Goal: Obtain resource: Download file/media

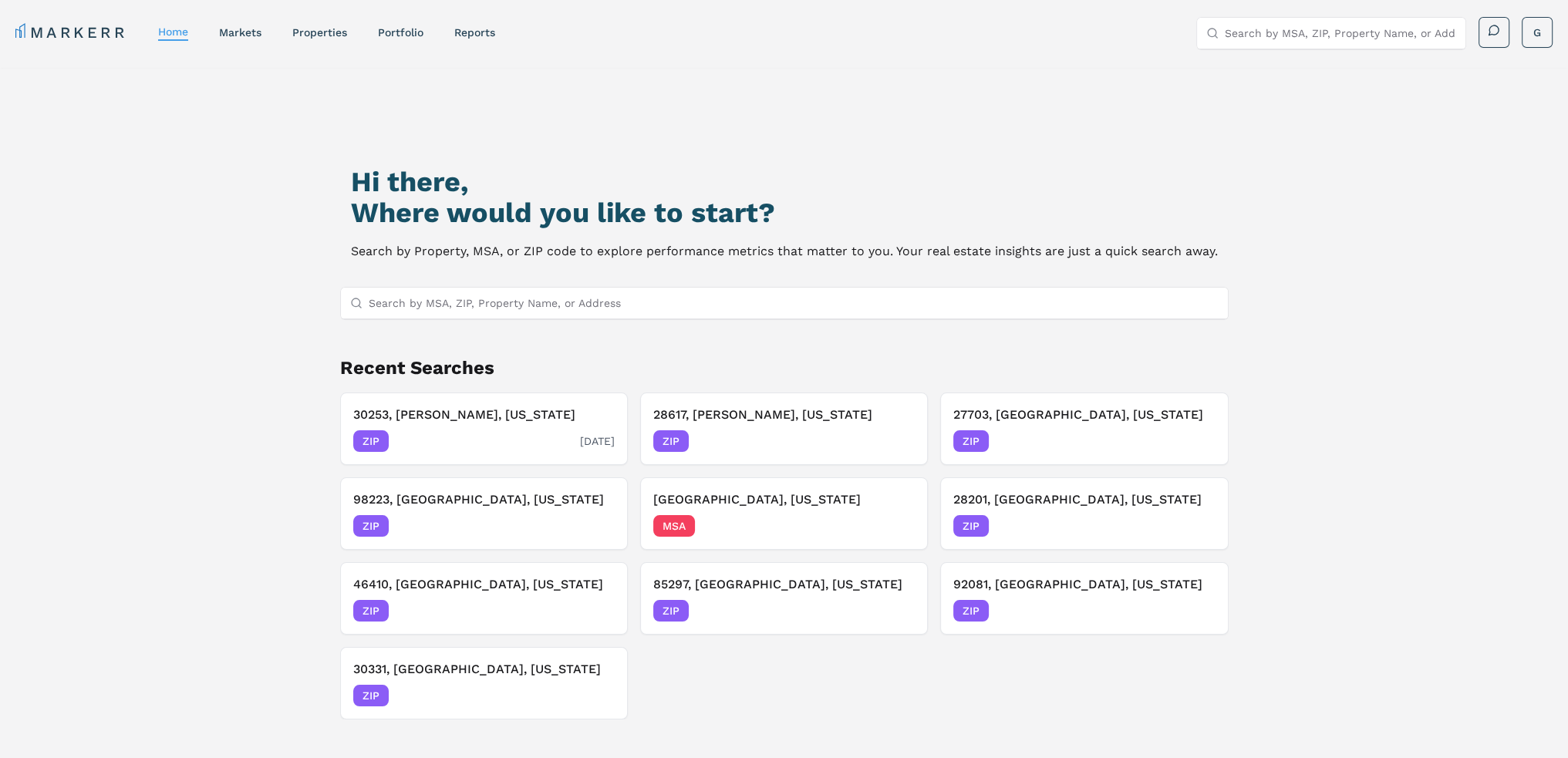
click at [528, 412] on h3 "30253, [PERSON_NAME], [US_STATE]" at bounding box center [484, 414] width 262 height 19
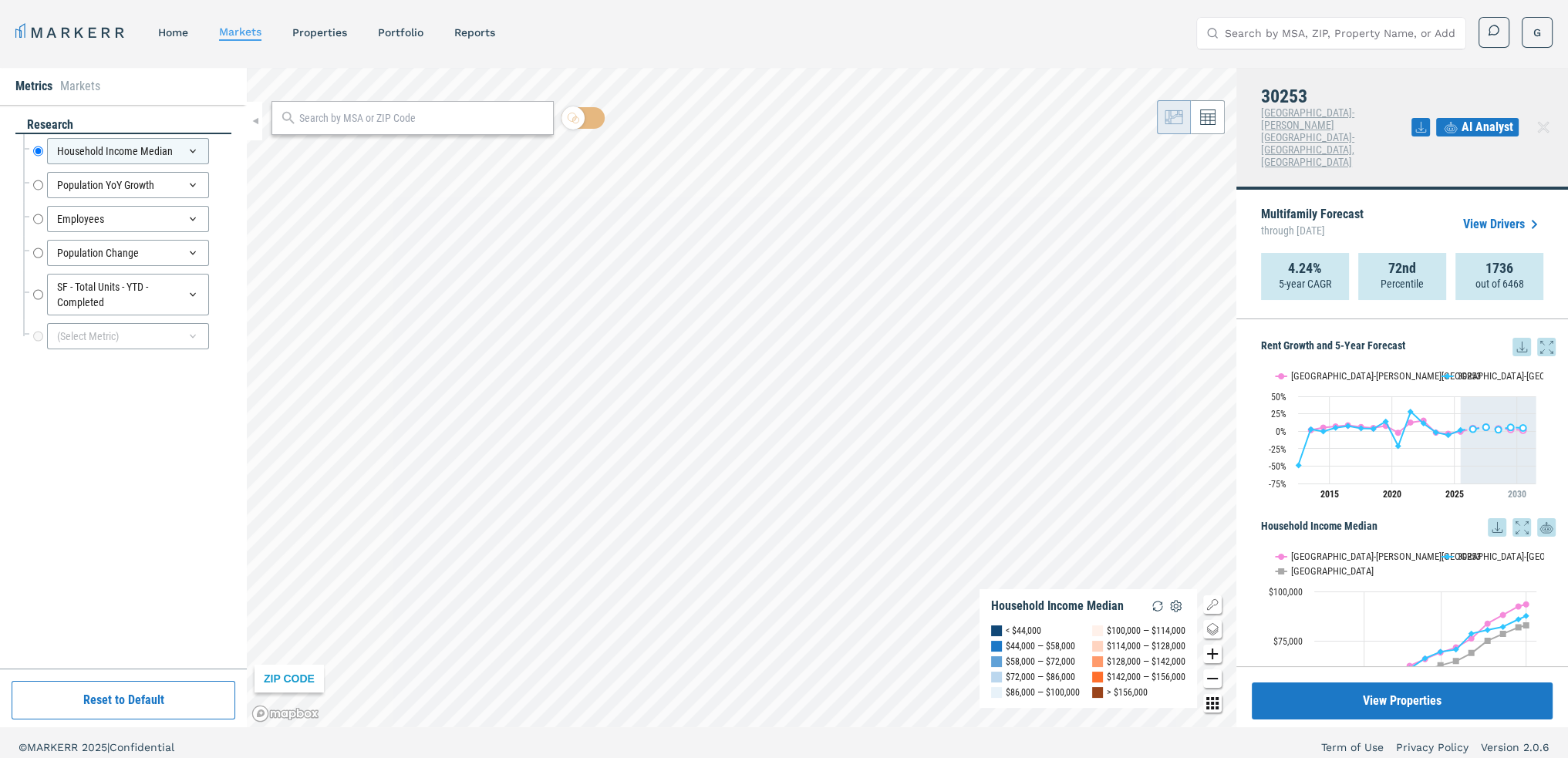
click at [1537, 118] on icon at bounding box center [1543, 128] width 19 height 19
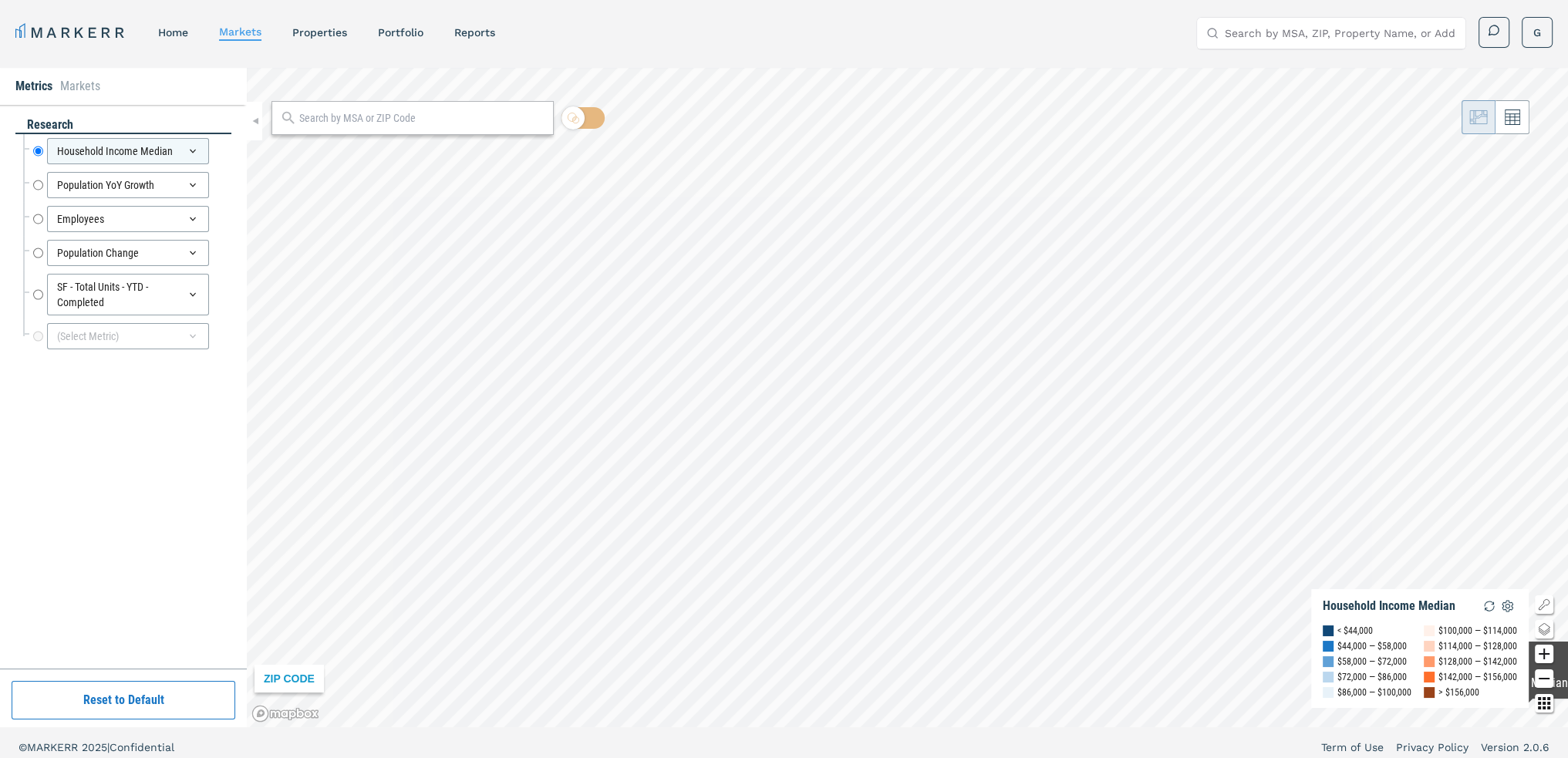
click at [1547, 702] on icon "Other options map button" at bounding box center [1544, 703] width 19 height 19
click at [1495, 117] on button at bounding box center [1512, 117] width 34 height 34
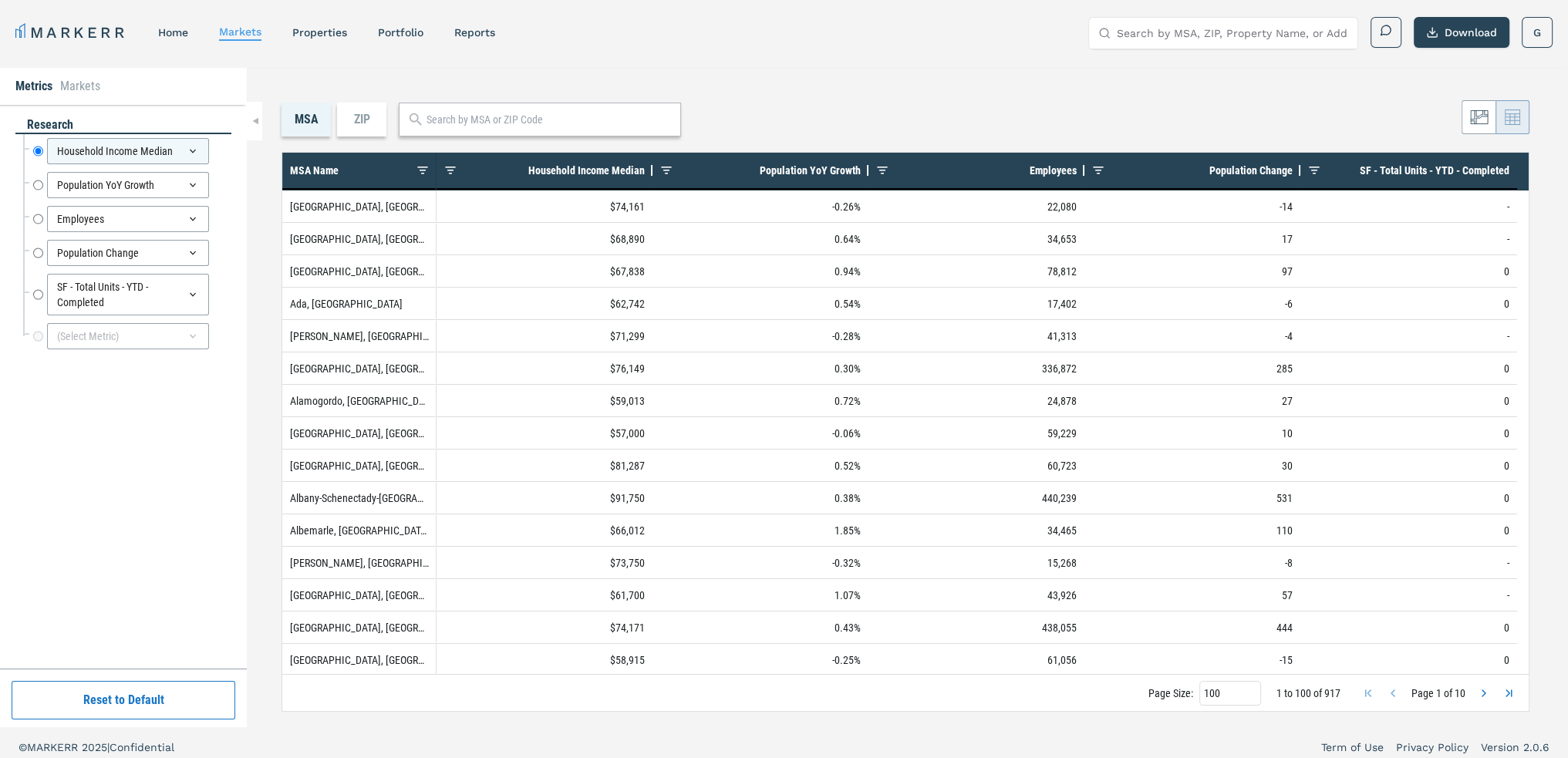
click at [366, 120] on div "ZIP" at bounding box center [361, 119] width 49 height 34
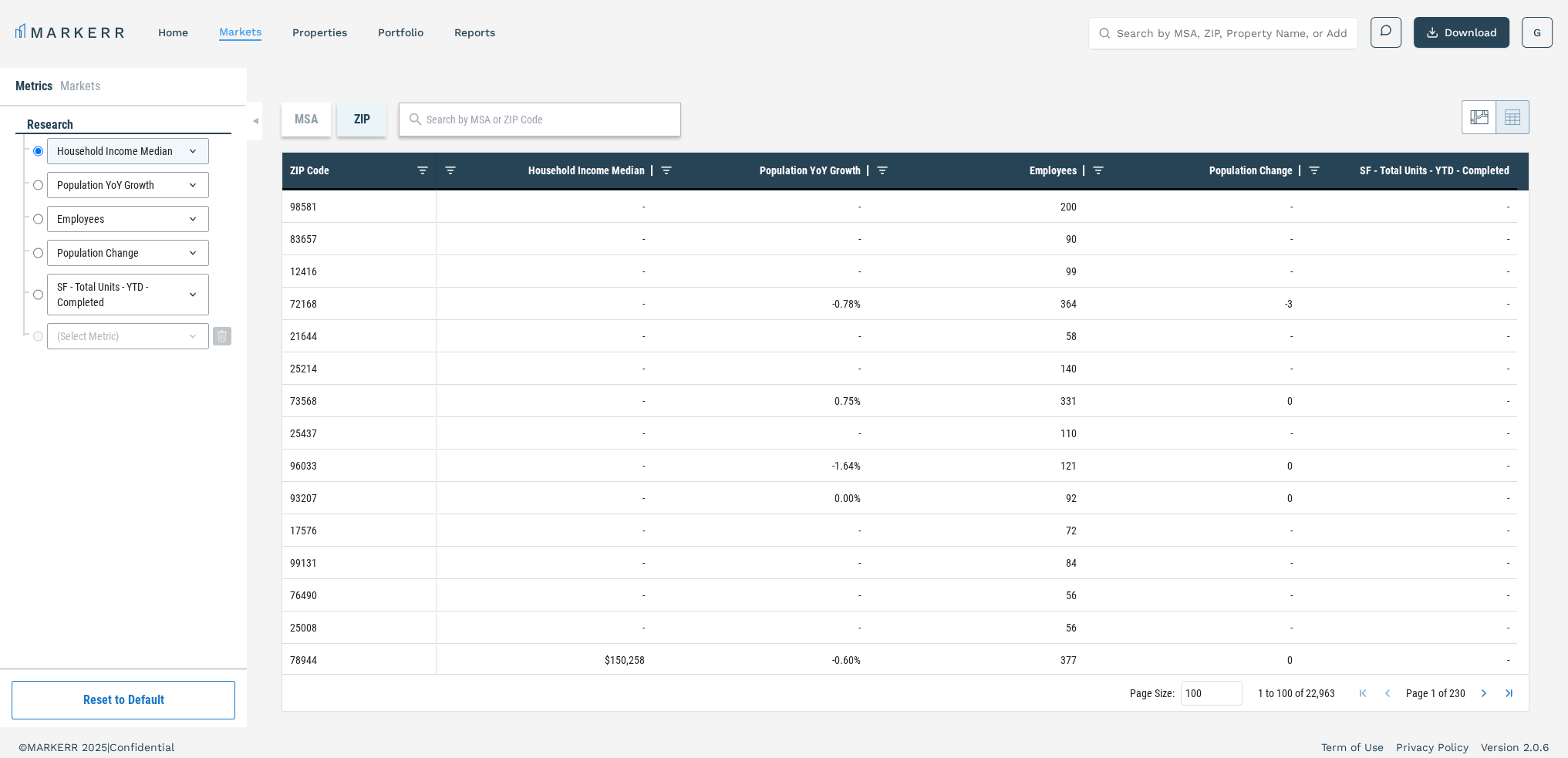
click at [159, 331] on div "(Select Metric)" at bounding box center [128, 336] width 162 height 26
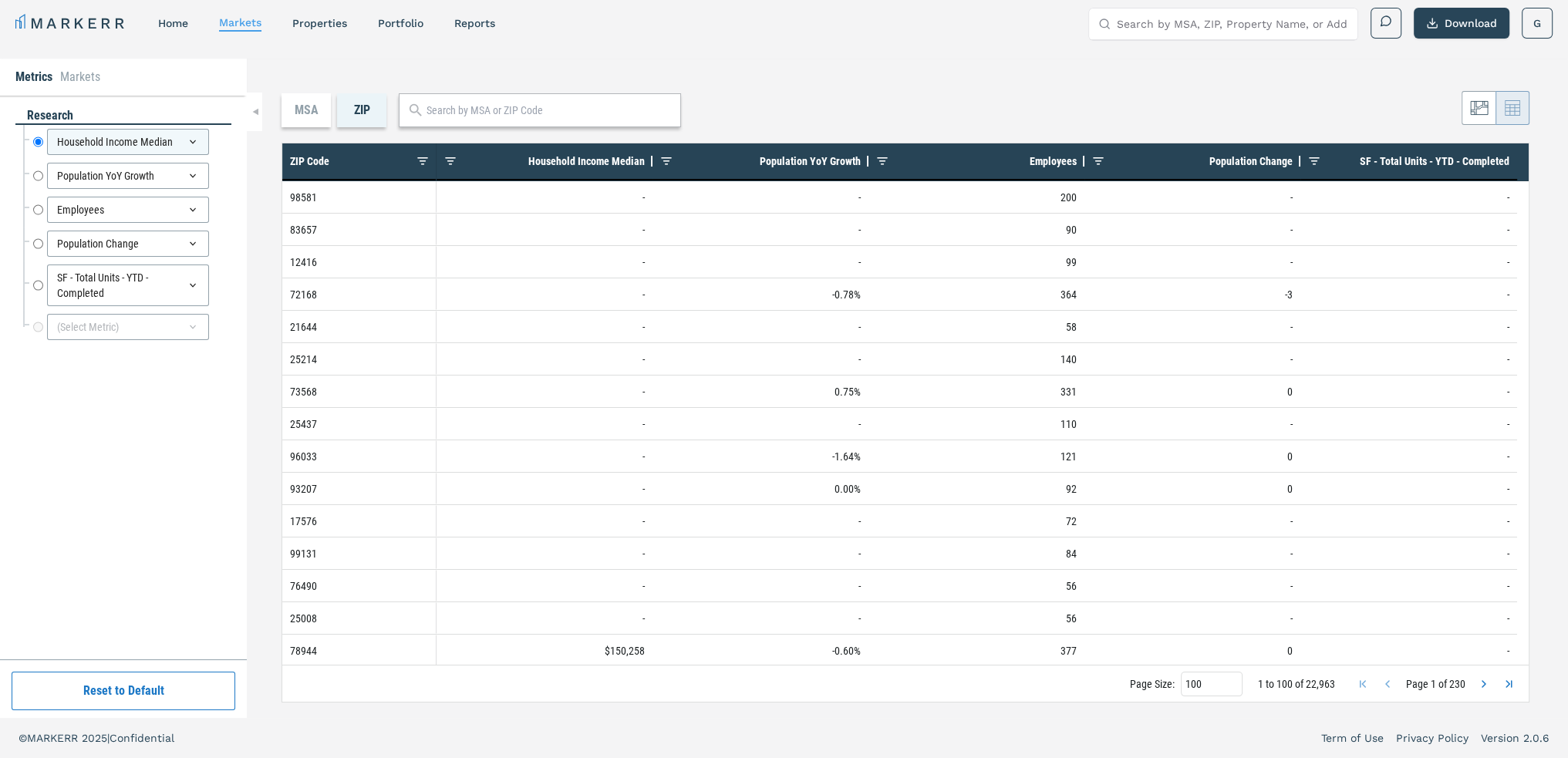
click at [17, 557] on div "research Household Income Median Household Income Median Population YoY Growth …" at bounding box center [123, 377] width 247 height 563
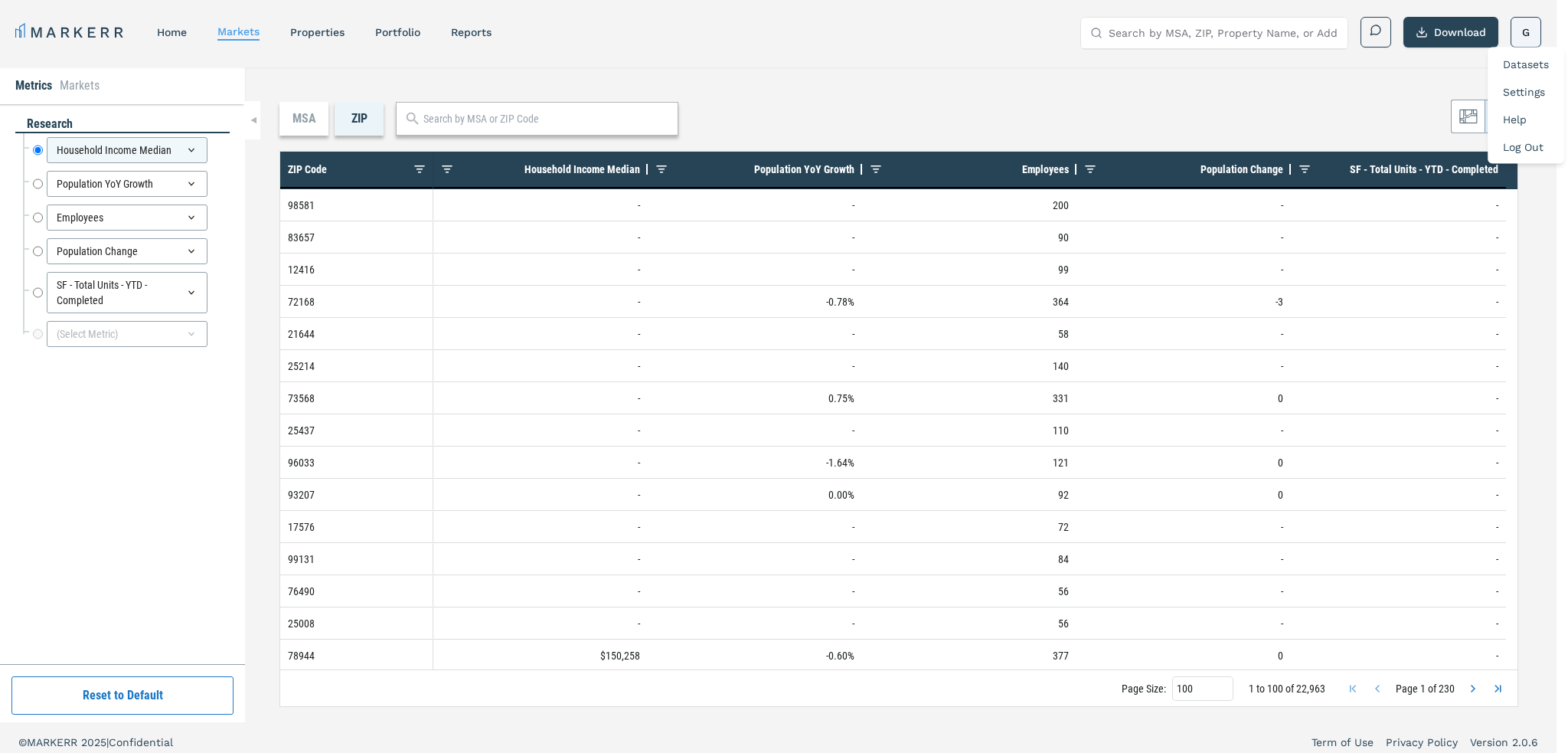
click at [1518, 26] on html "MARKERR home markets properties Portfolio reports Search by MSA, ZIP, Property …" at bounding box center [784, 381] width 1568 height 762
click at [1519, 89] on link "Settings" at bounding box center [1525, 92] width 43 height 12
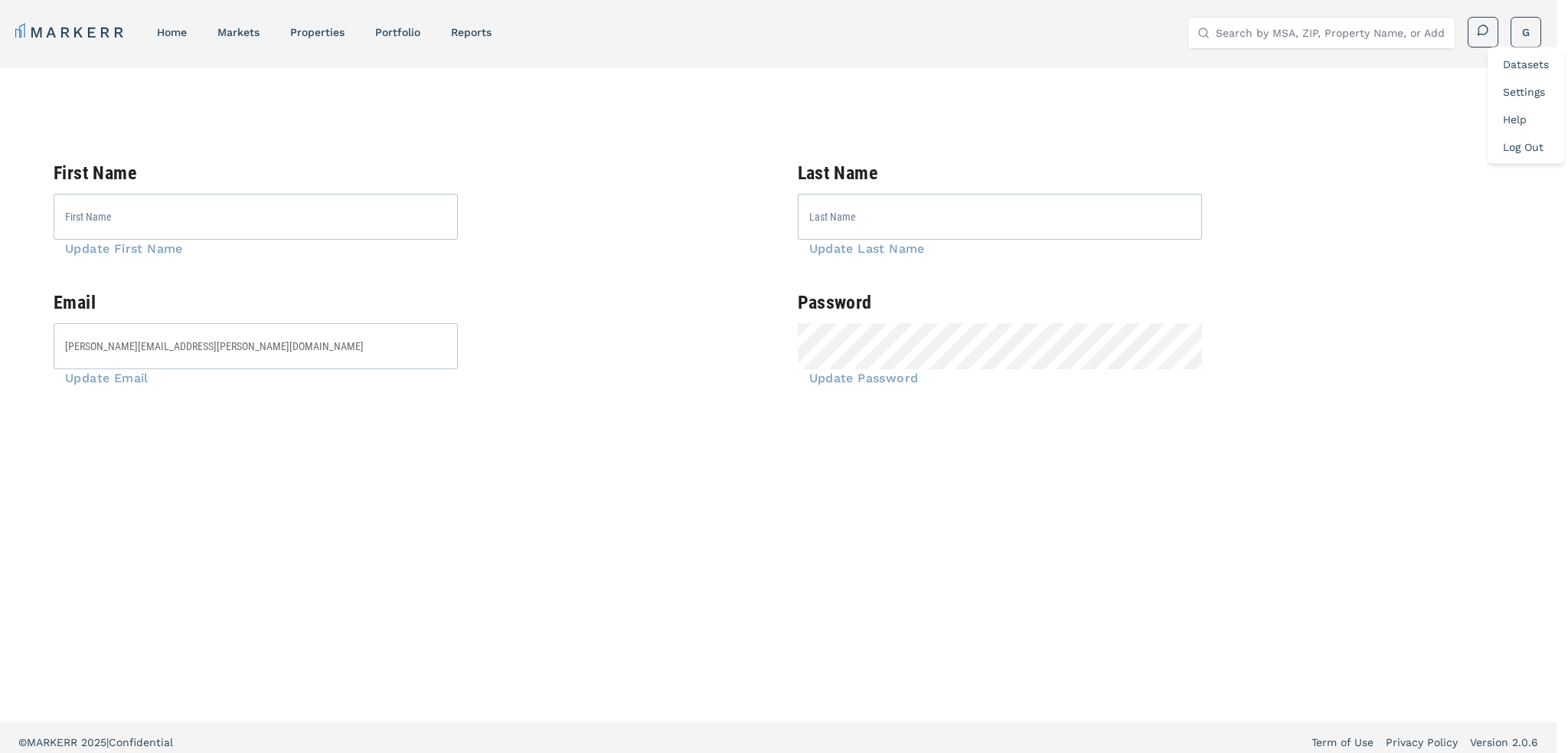
click at [1513, 60] on link "Datasets" at bounding box center [1526, 64] width 46 height 12
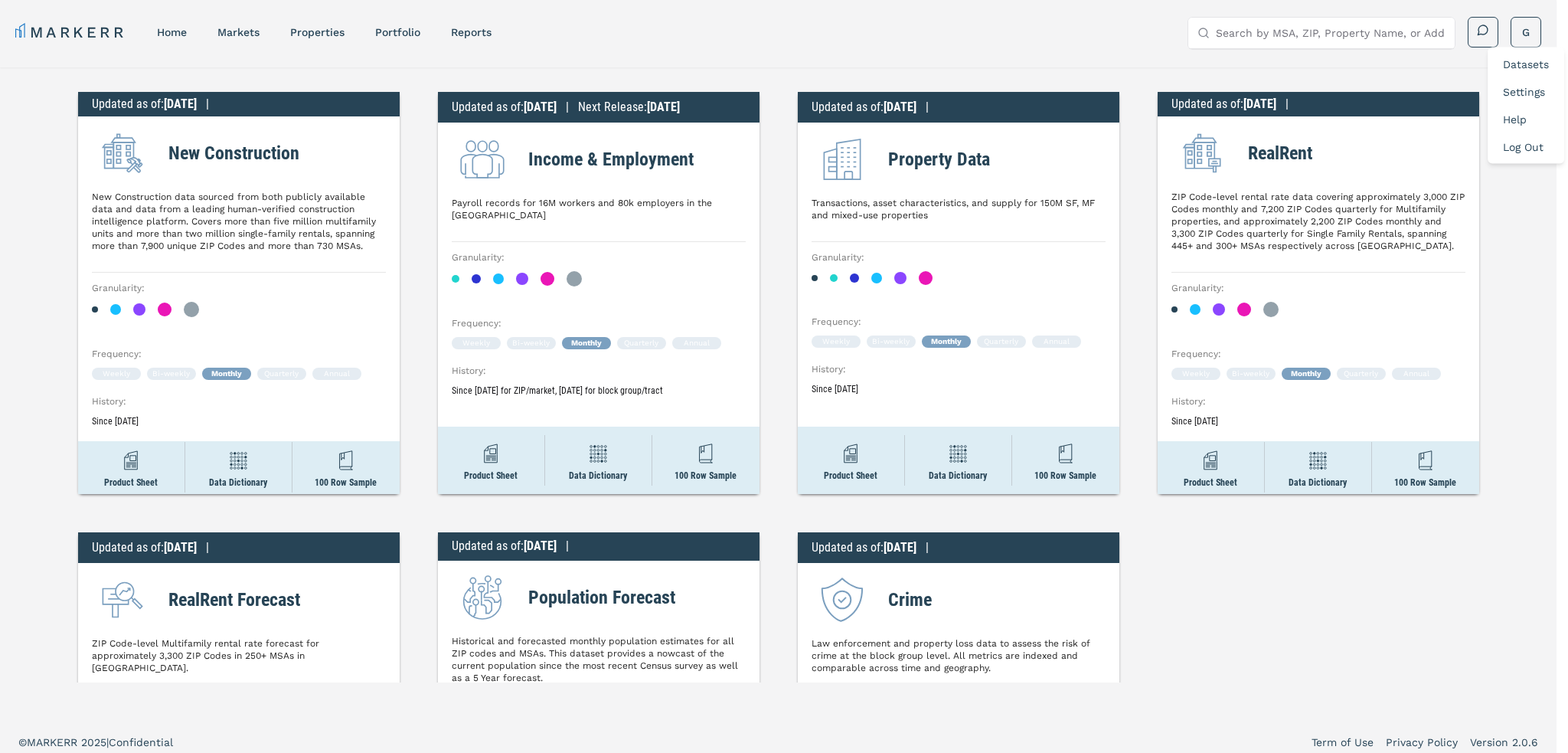
click at [1522, 116] on link "Help" at bounding box center [1515, 119] width 24 height 12
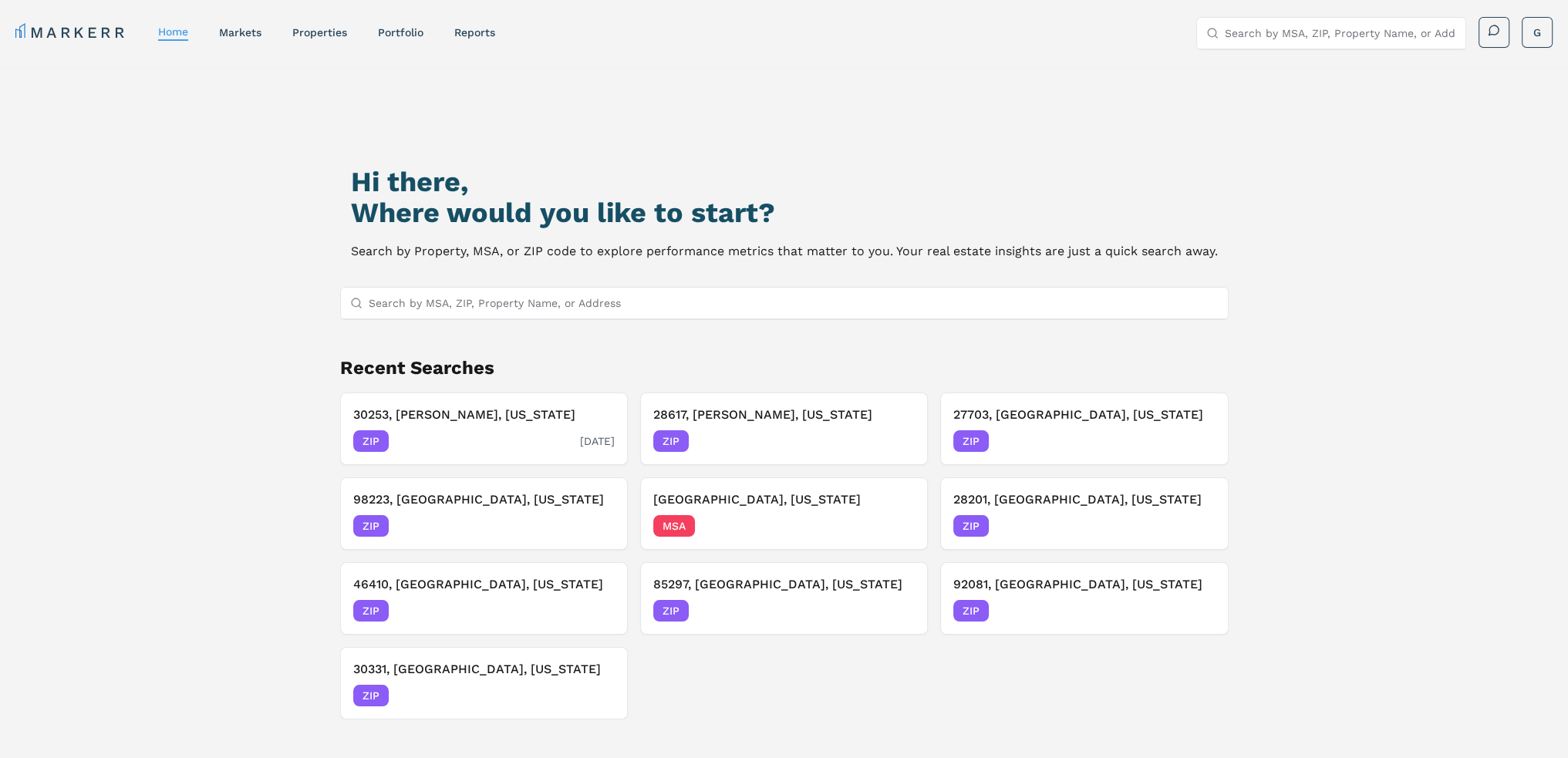
click at [508, 430] on div "ZIP [DATE]" at bounding box center [484, 440] width 262 height 21
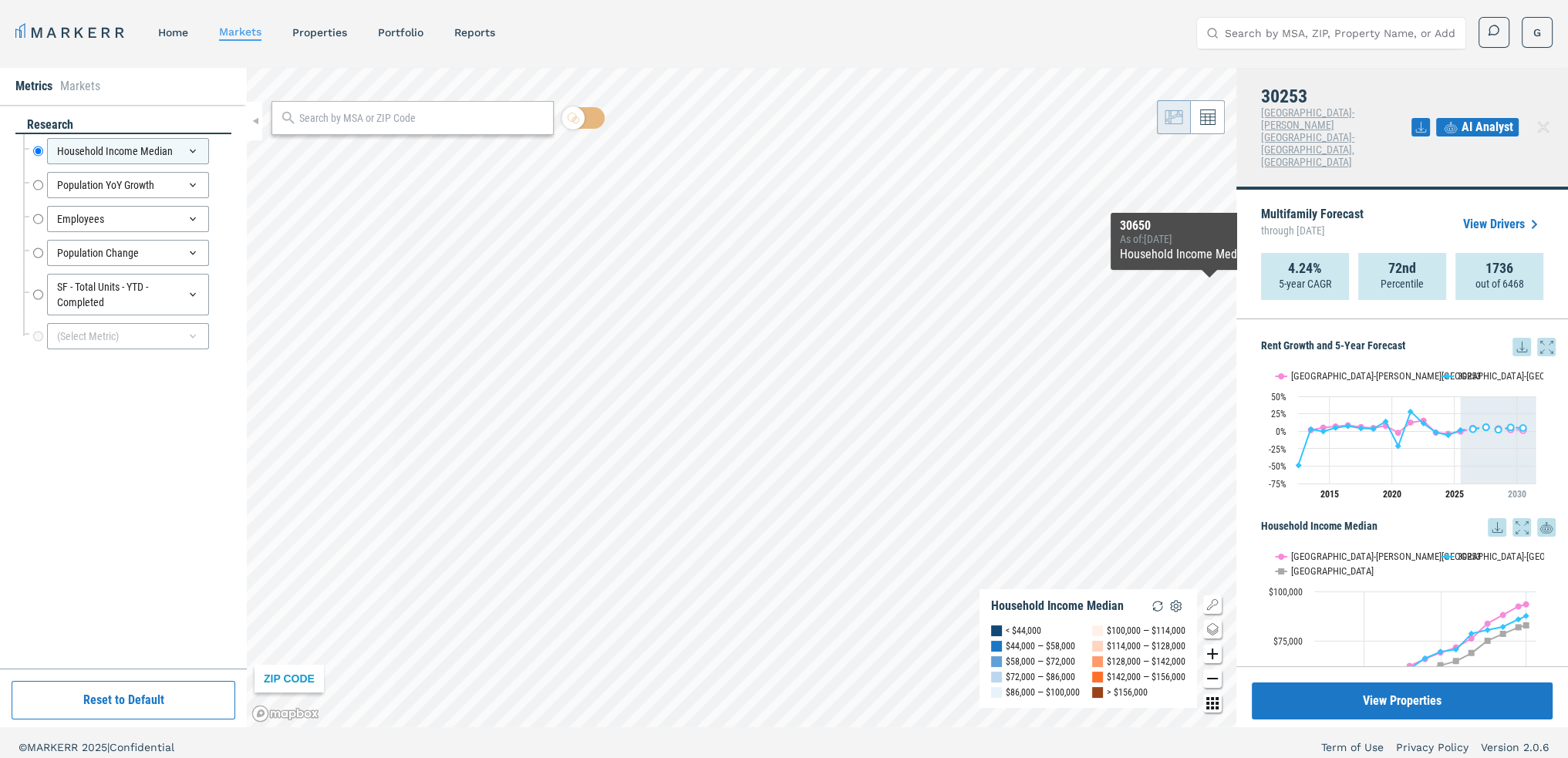
click at [1512, 338] on icon at bounding box center [1521, 347] width 19 height 19
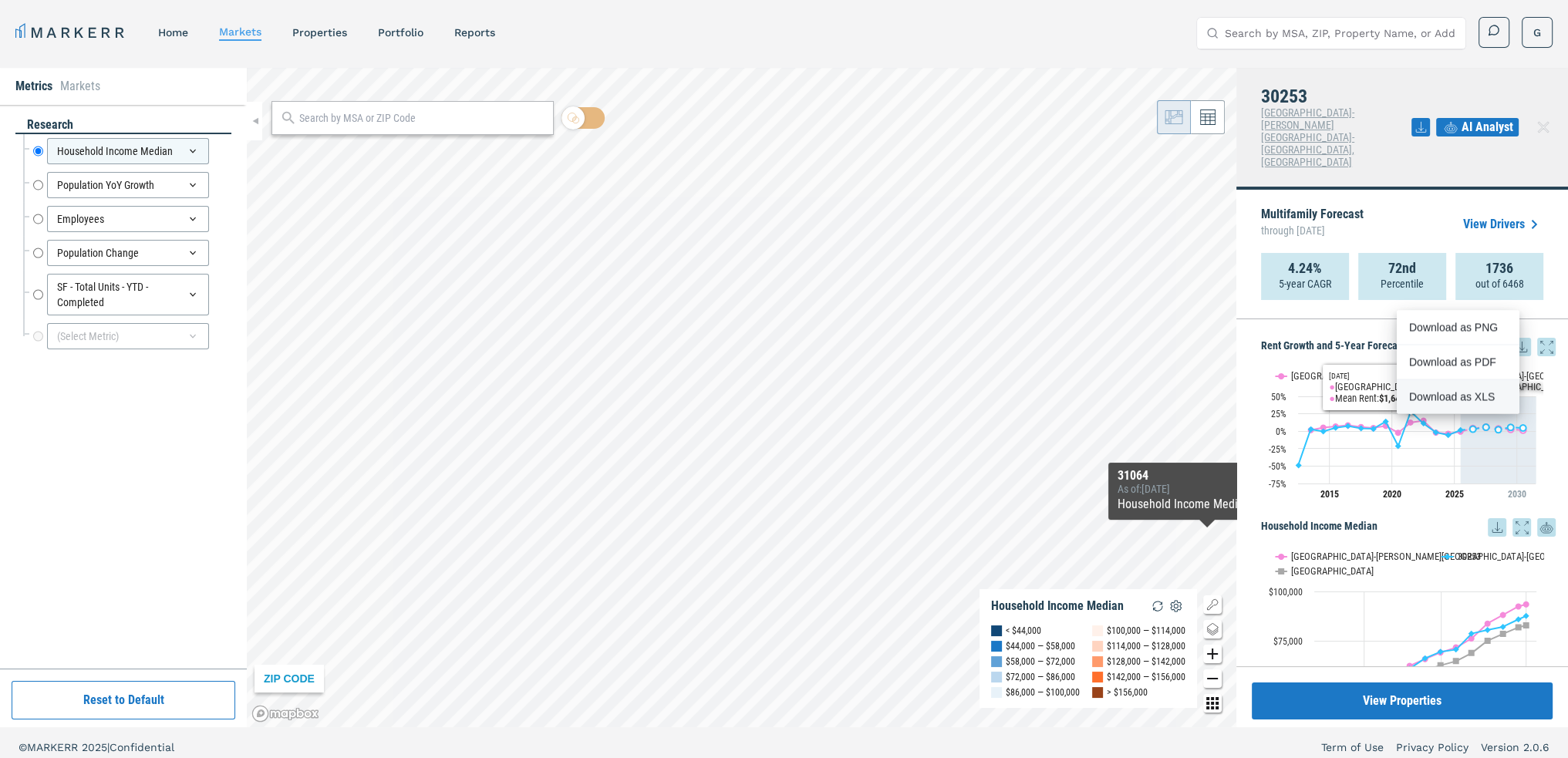
click at [1466, 406] on div "Download as XLS" at bounding box center [1458, 396] width 123 height 34
